Goal: Information Seeking & Learning: Learn about a topic

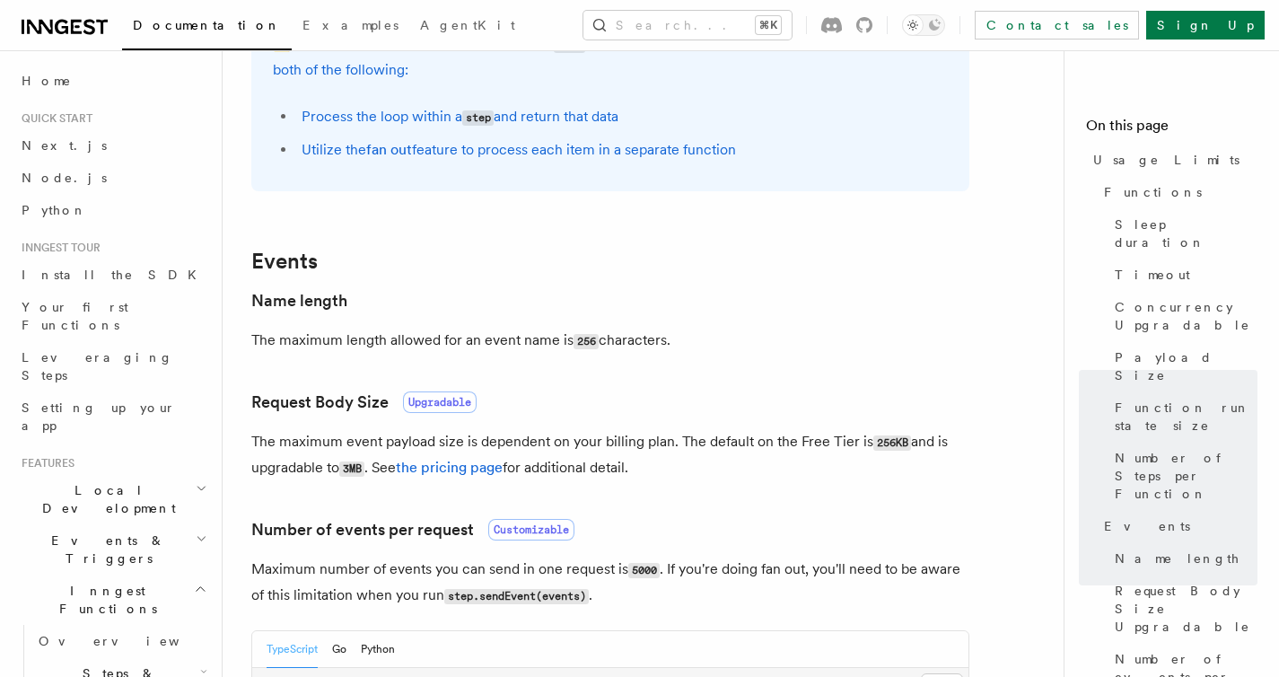
scroll to position [1243, 0]
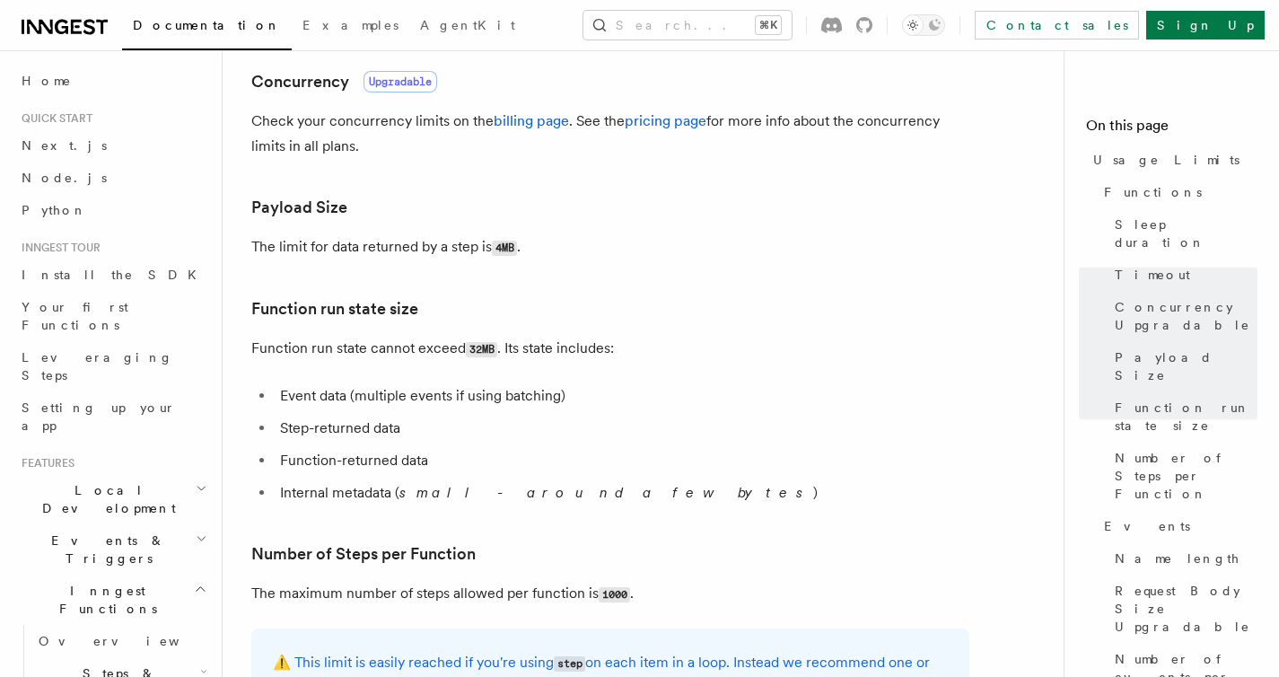
scroll to position [670, 0]
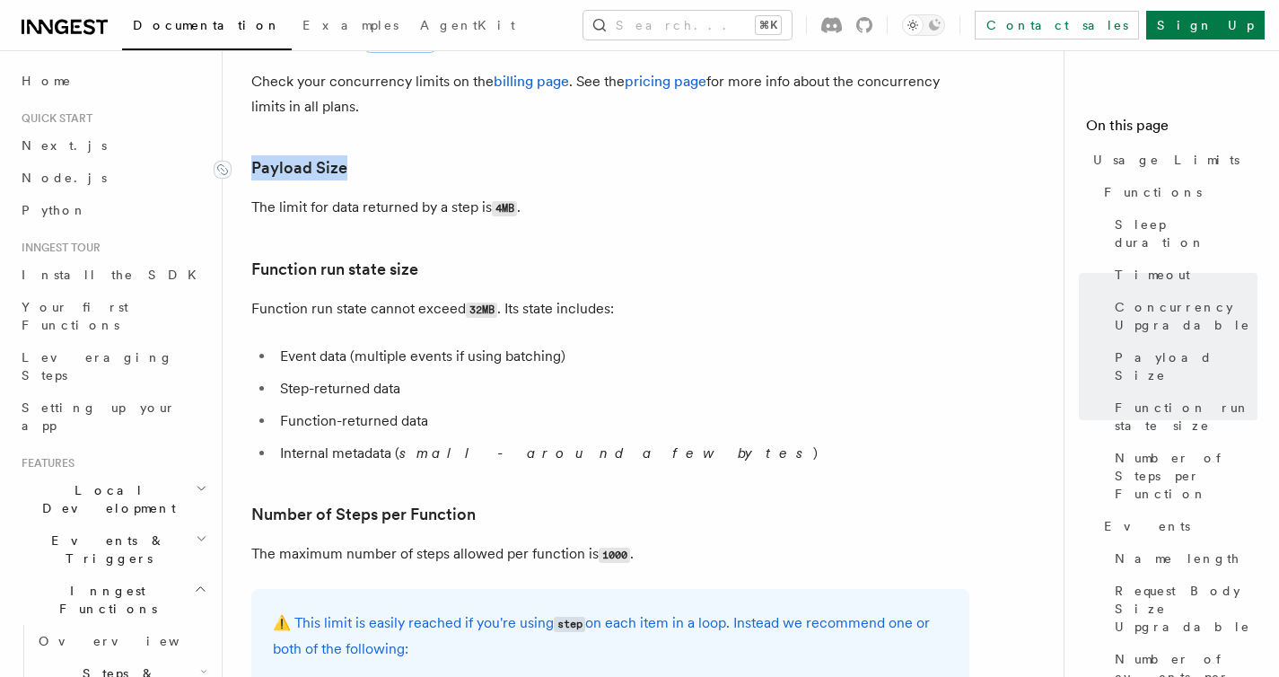
drag, startPoint x: 351, startPoint y: 176, endPoint x: 243, endPoint y: 175, distance: 107.7
click at [251, 175] on h3 "Payload Size" at bounding box center [610, 167] width 718 height 25
copy link "Payload Size"
click at [517, 258] on h3 "Function run state size" at bounding box center [610, 269] width 718 height 25
